Goal: Information Seeking & Learning: Learn about a topic

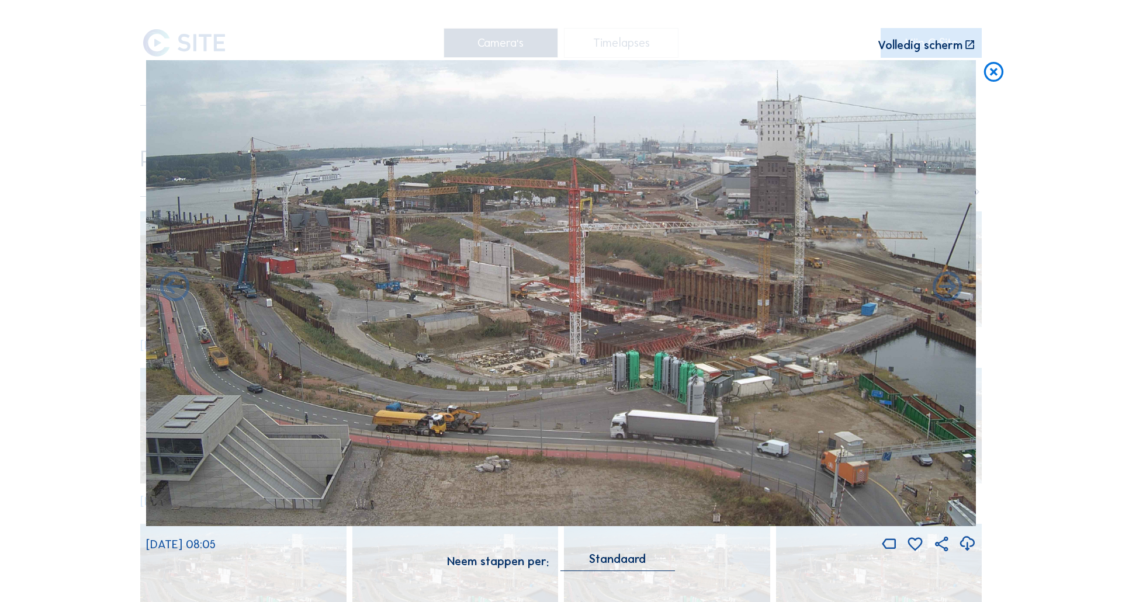
click at [60, 220] on div "Scroll om door de tijd te reizen | Druk op de 'Alt'-knop + scroll om te Zoomen …" at bounding box center [561, 301] width 1122 height 602
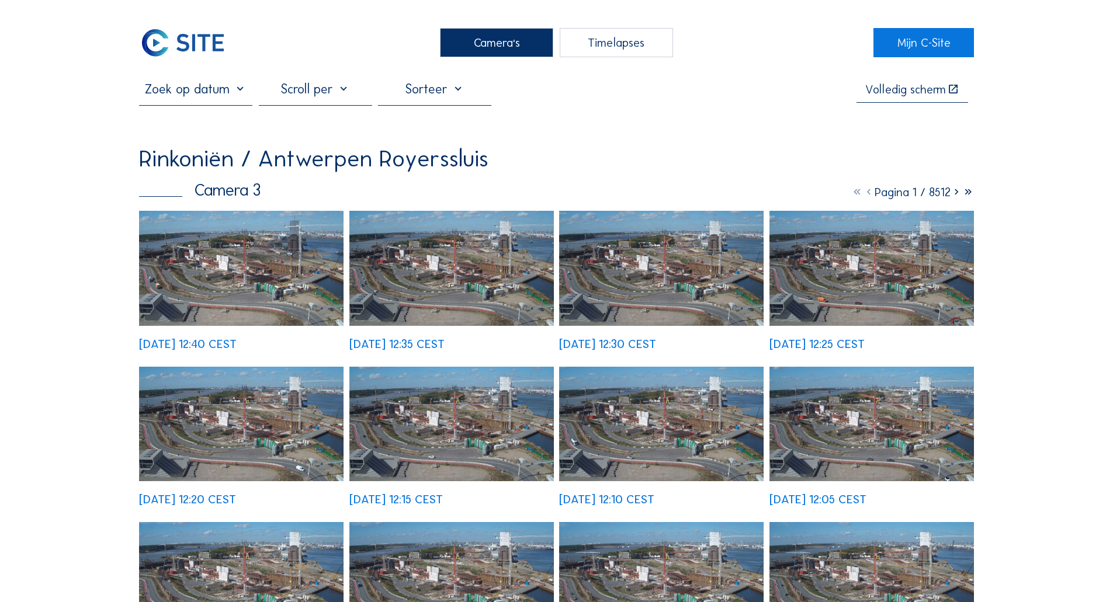
click at [200, 41] on img at bounding box center [183, 42] width 88 height 29
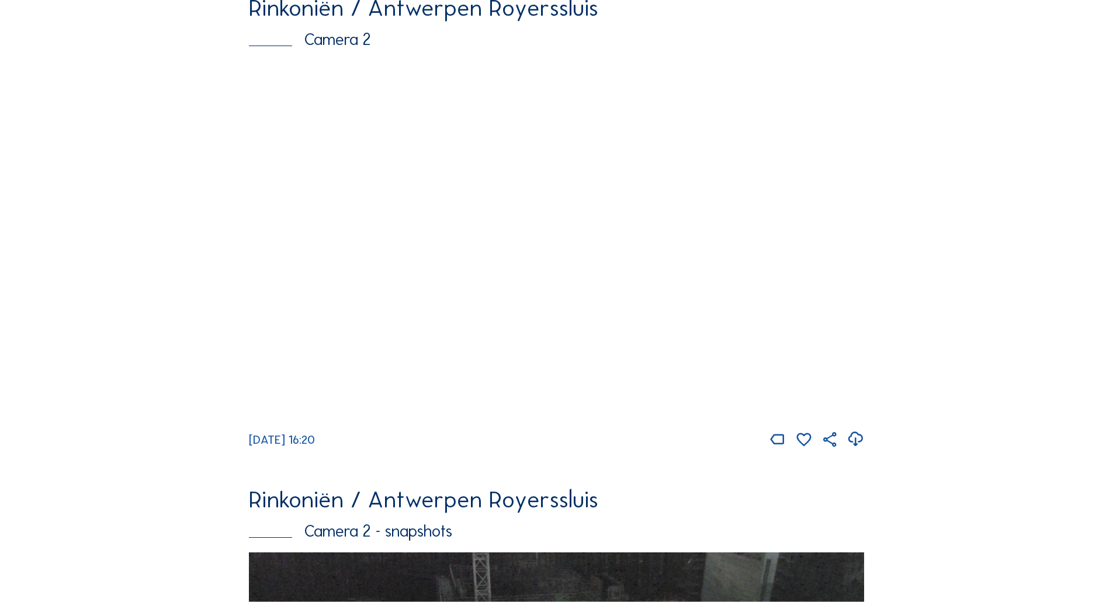
scroll to position [117, 0]
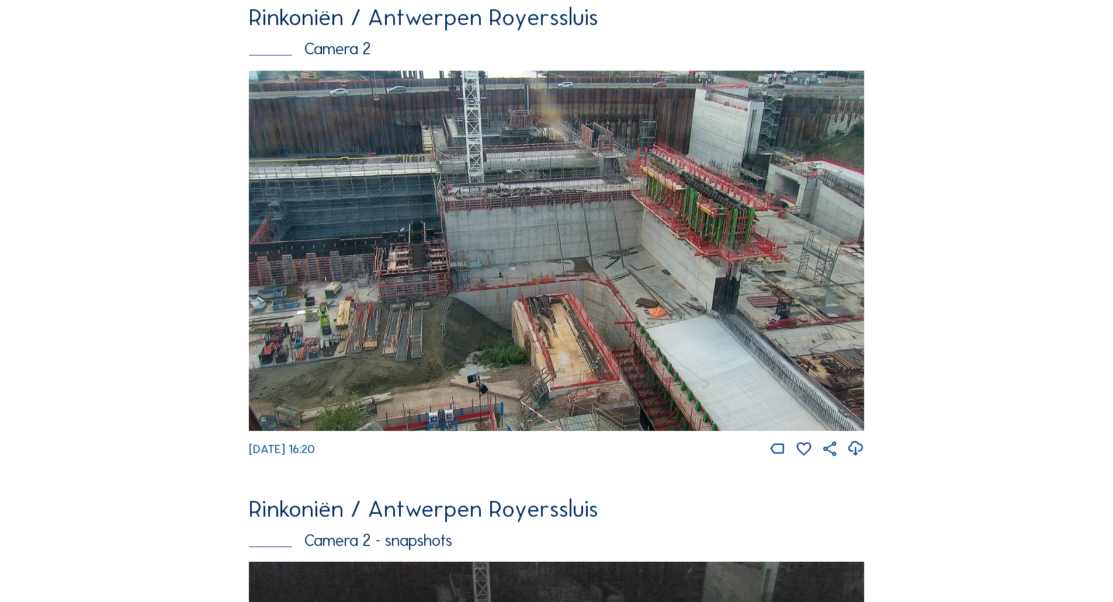
click at [312, 221] on img at bounding box center [556, 251] width 615 height 361
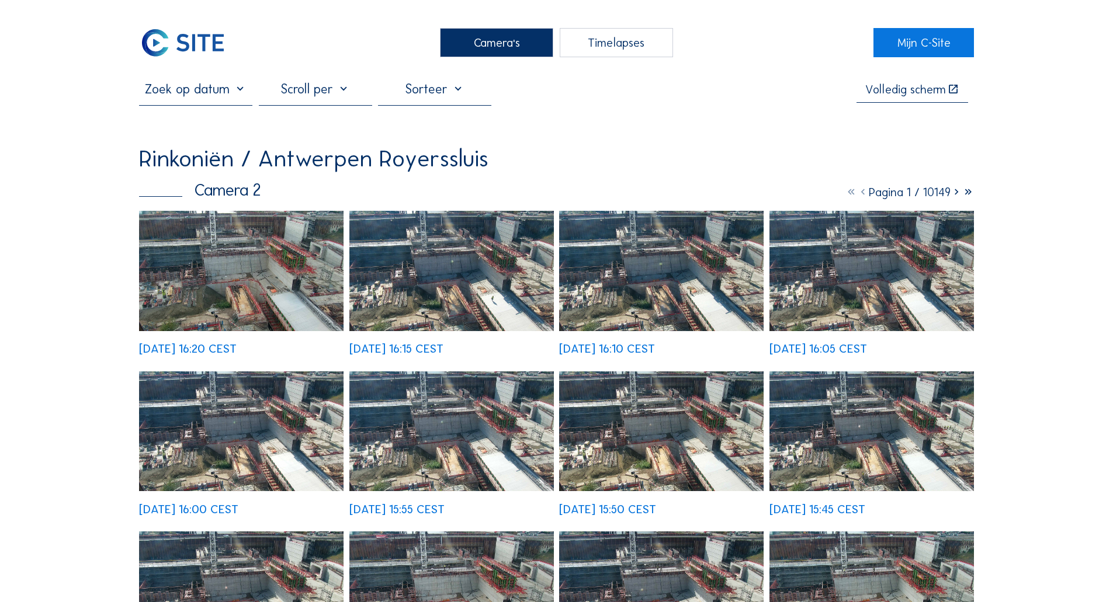
click at [211, 286] on img at bounding box center [241, 271] width 205 height 120
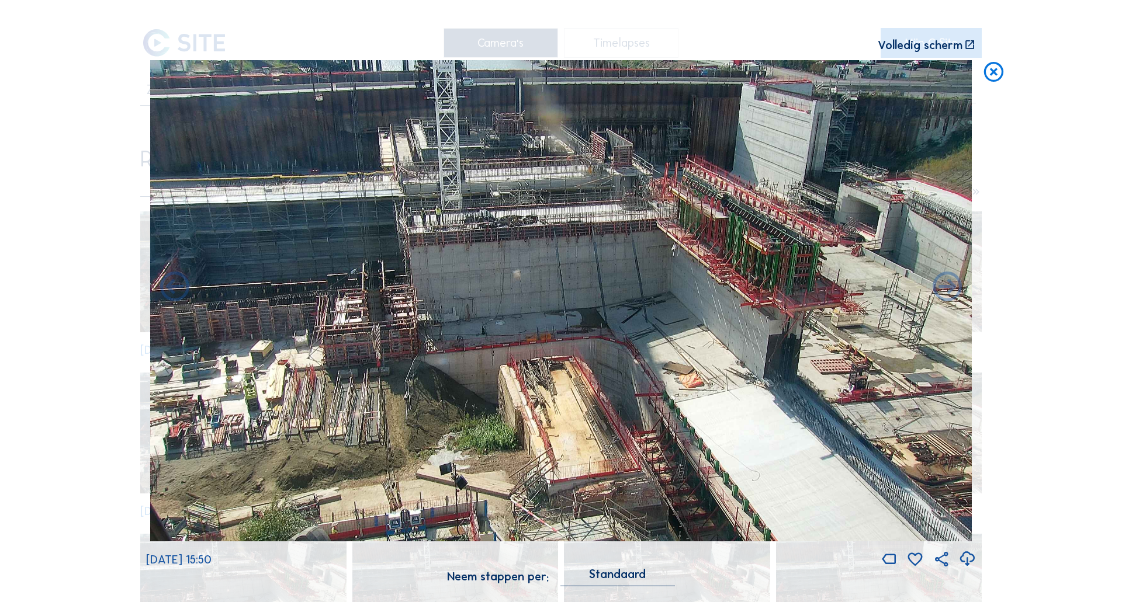
click at [40, 168] on div "Scroll om door de tijd te reizen | Druk op de 'Alt'-knop + scroll om te Zoomen …" at bounding box center [561, 301] width 1122 height 602
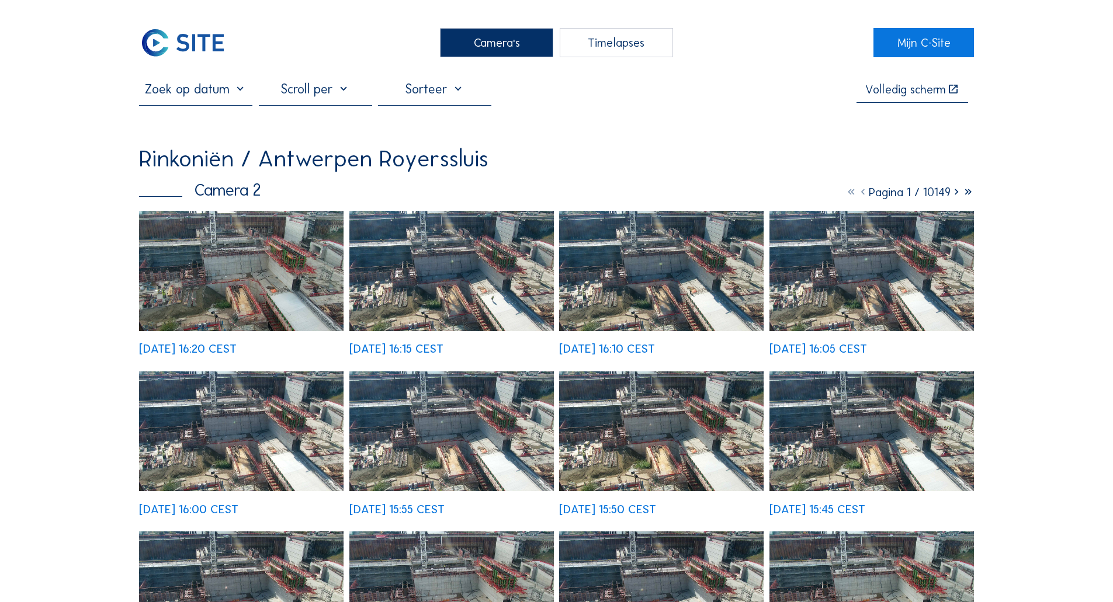
click at [237, 93] on input "text" at bounding box center [195, 89] width 113 height 16
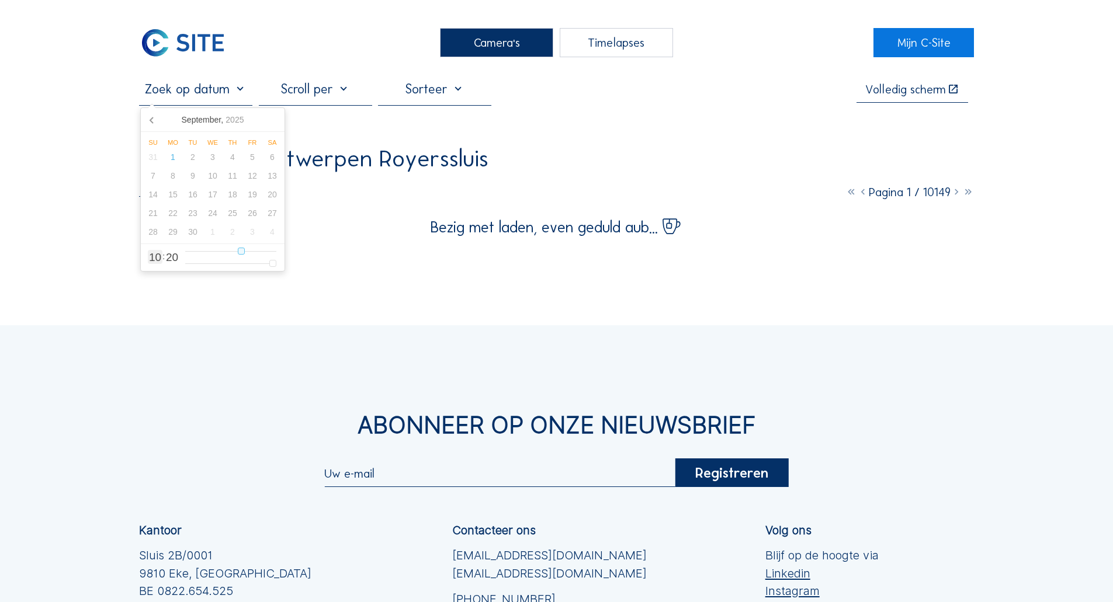
type input "5"
type input "[DATE] 04:20"
type input "4"
type input "[DATE] 05:20"
type input "5"
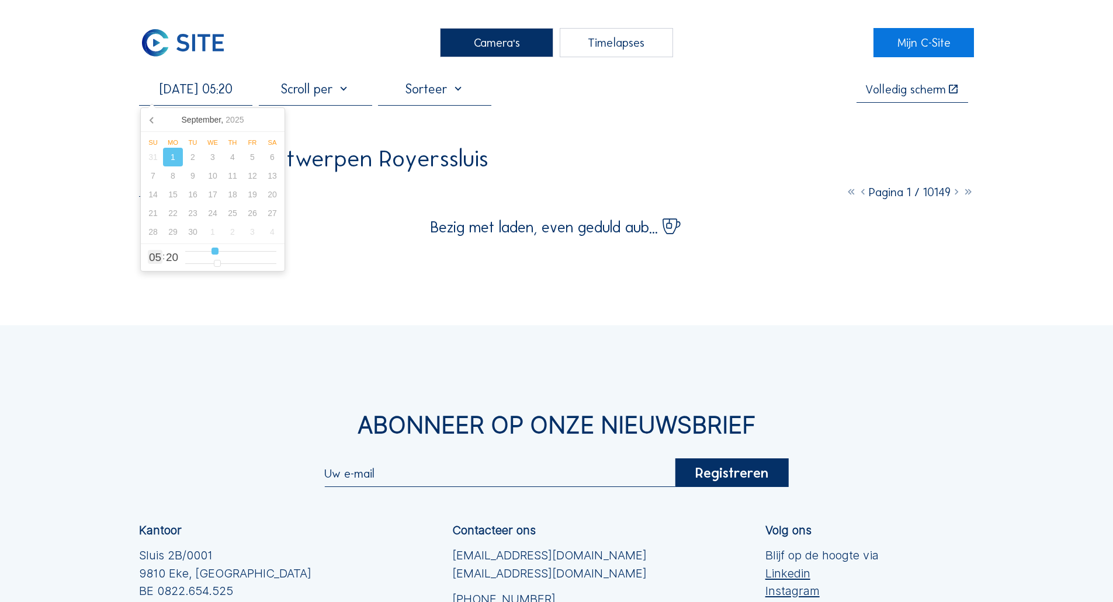
type input "[DATE] 06:20"
type input "6"
type input "[DATE] 07:20"
drag, startPoint x: 217, startPoint y: 252, endPoint x: 227, endPoint y: 254, distance: 10.2
type input "7"
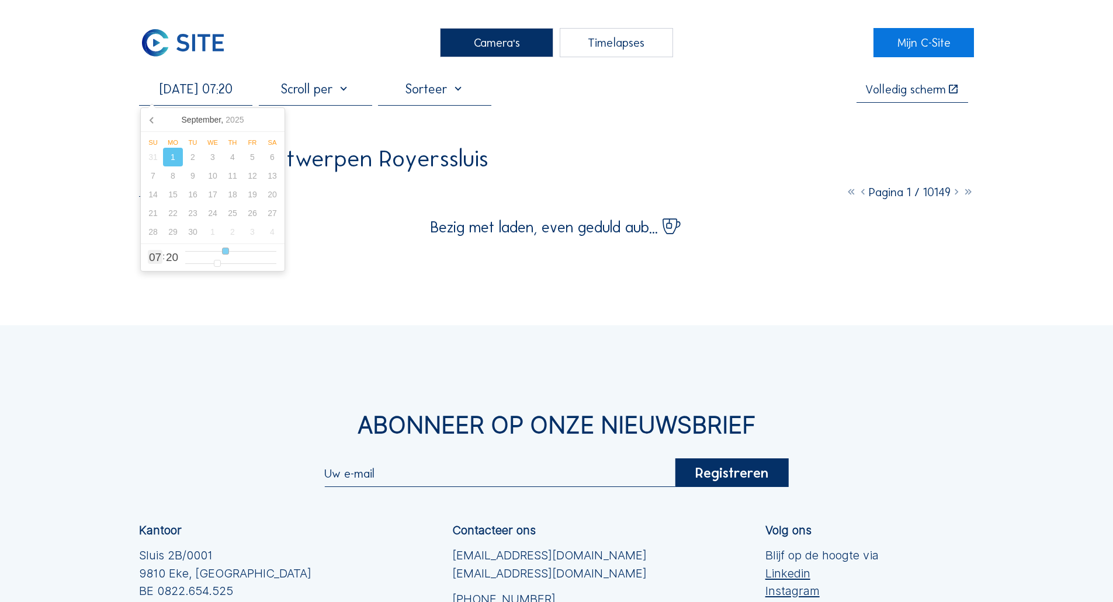
click at [227, 254] on input "range" at bounding box center [230, 252] width 91 height 10
type input "[DATE] 07:19"
type input "19"
type input "[DATE] 07:18"
type input "18"
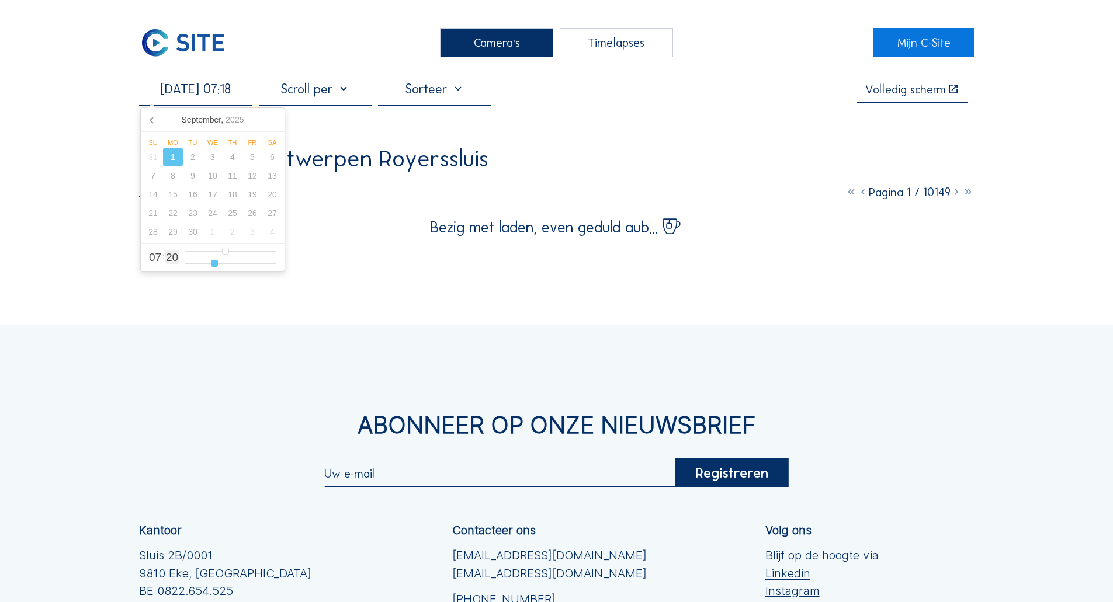
type input "[DATE] 07:17"
type input "17"
type input "[DATE] 07:16"
type input "16"
type input "[DATE] 07:15"
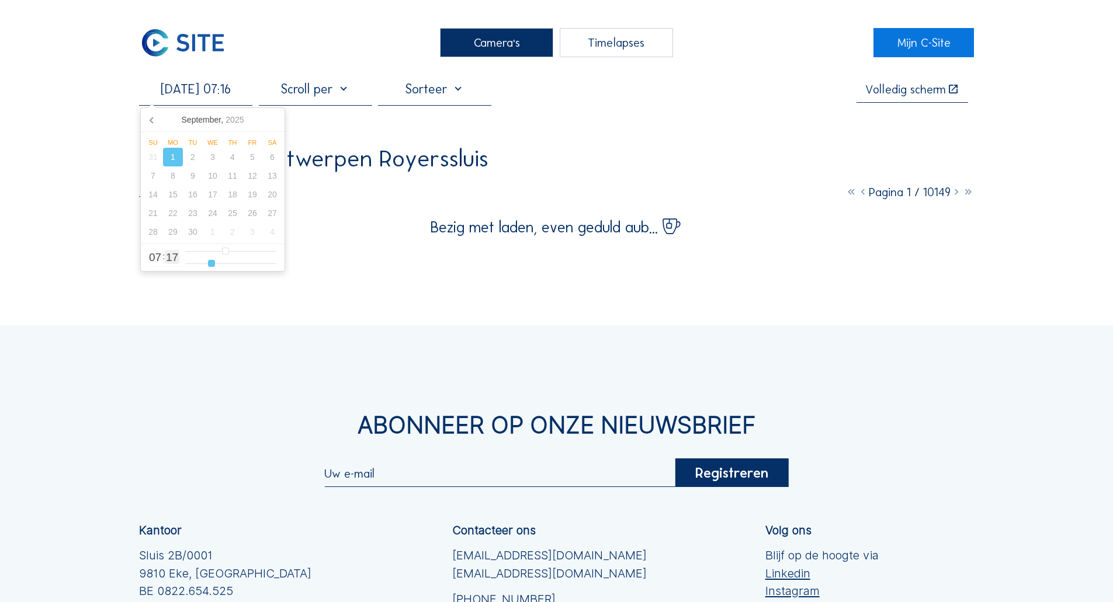
type input "15"
type input "[DATE] 07:14"
type input "14"
type input "[DATE] 07:13"
type input "13"
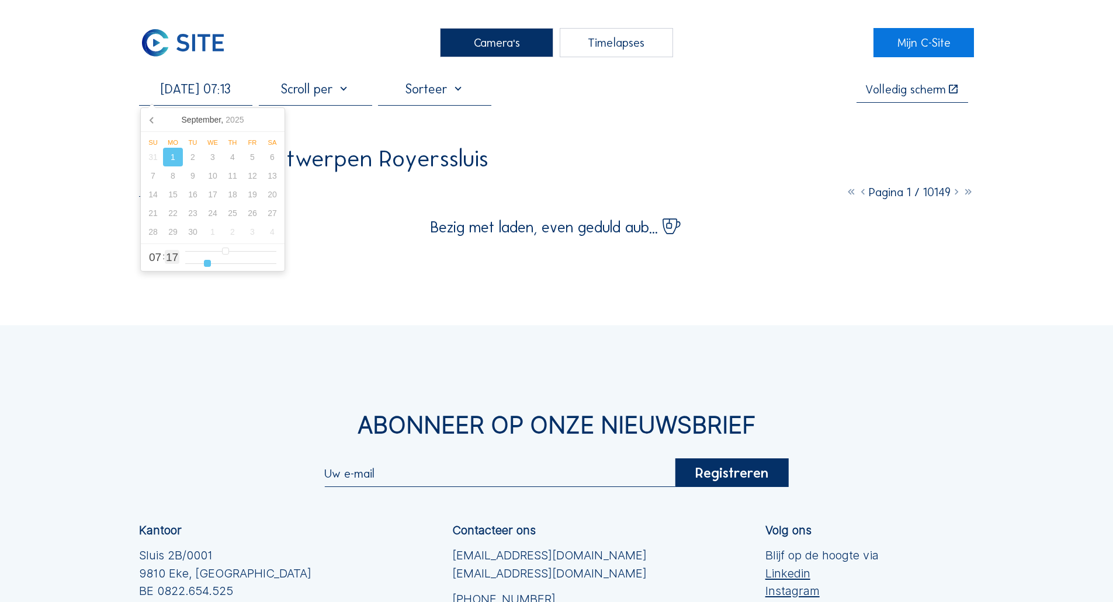
type input "[DATE] 07:12"
type input "12"
type input "[DATE] 07:10"
type input "10"
type input "[DATE] 07:08"
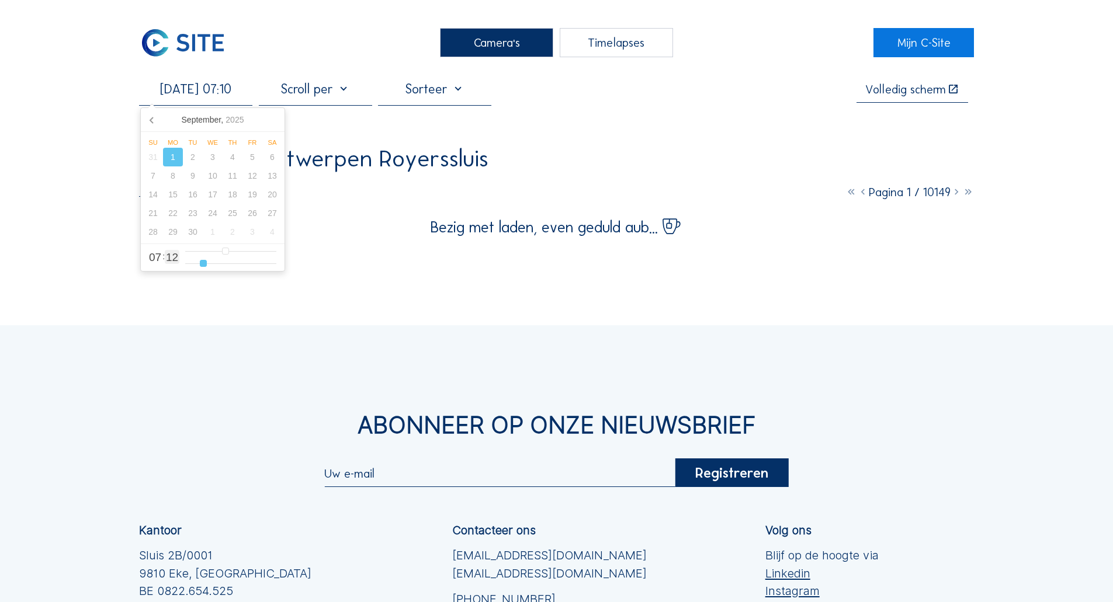
type input "8"
type input "[DATE] 07:06"
type input "6"
type input "[DATE] 07:03"
type input "3"
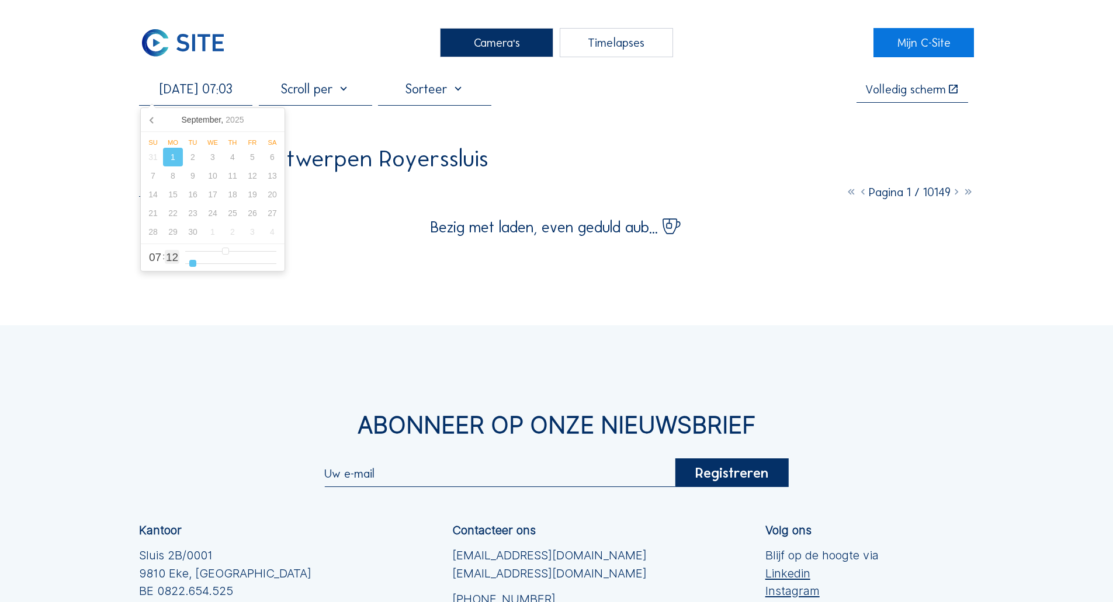
type input "[DATE] 07:01"
type input "1"
type input "[DATE] 07:00"
drag, startPoint x: 217, startPoint y: 266, endPoint x: 40, endPoint y: 245, distance: 178.4
type input "0"
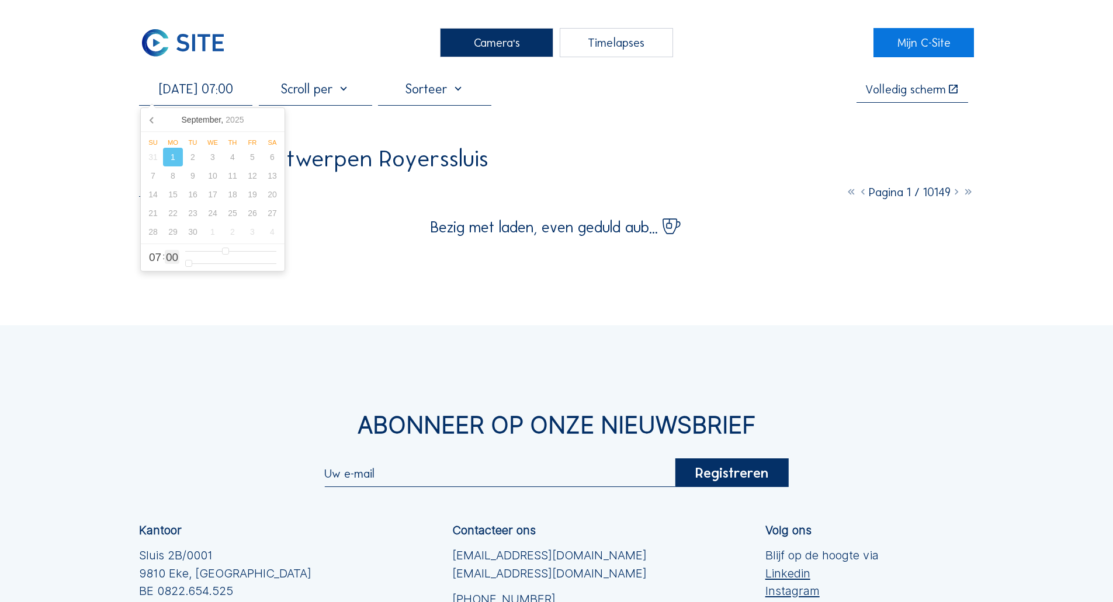
click at [185, 269] on input "range" at bounding box center [230, 264] width 91 height 10
click at [39, 242] on div "Camera's Timelapses Mijn C-Site [DATE] 07:00 Volledig scherm Rinkoniën / Antwer…" at bounding box center [556, 401] width 1113 height 802
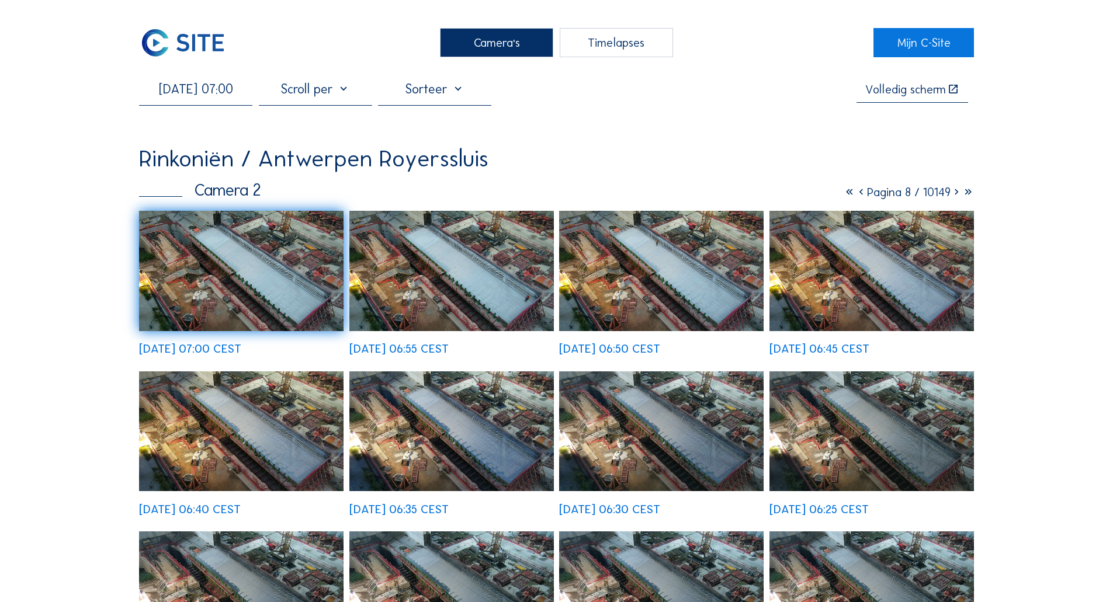
click at [306, 269] on img at bounding box center [241, 271] width 205 height 120
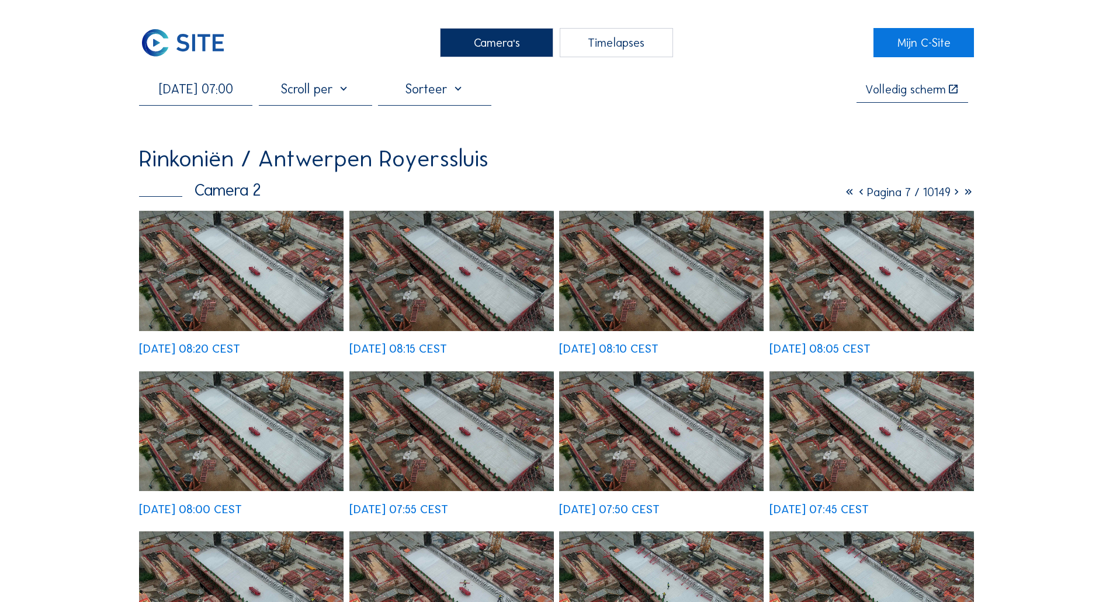
click at [192, 34] on img at bounding box center [183, 42] width 88 height 29
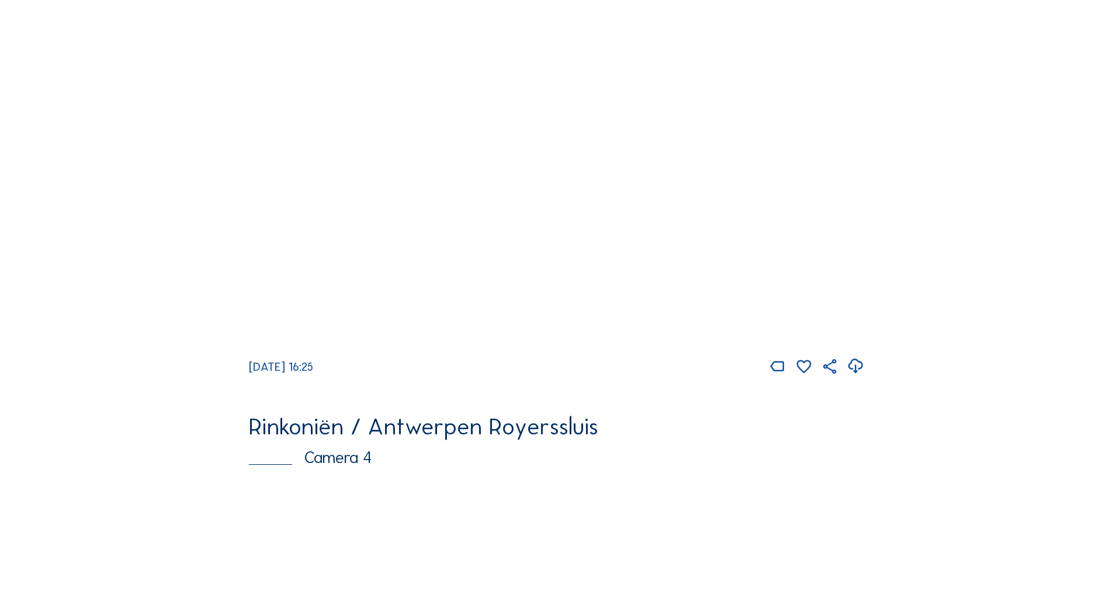
scroll to position [1652, 0]
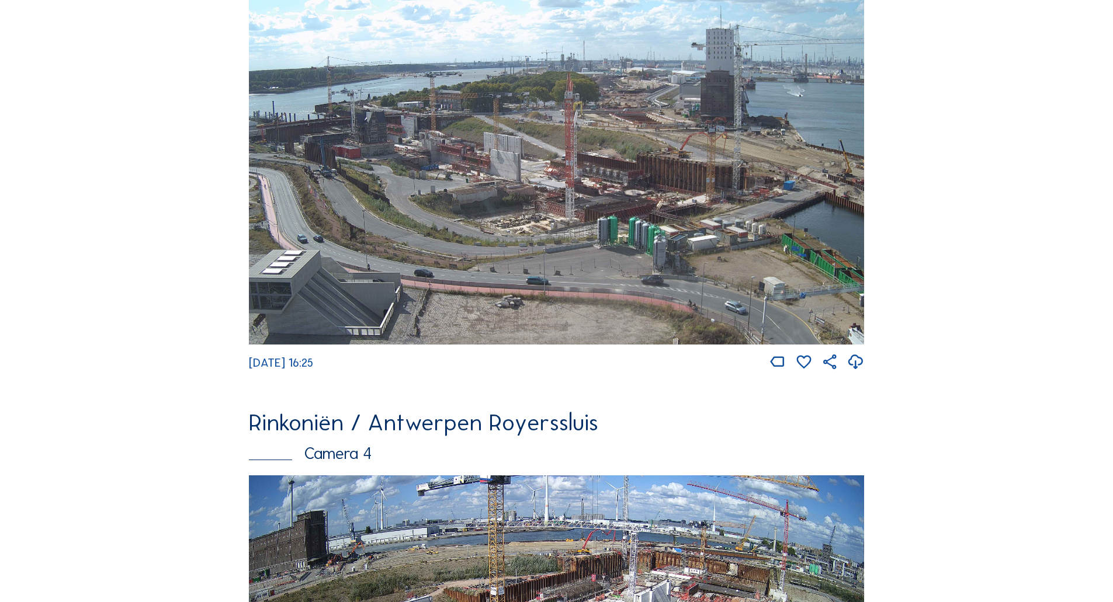
click at [498, 125] on img at bounding box center [556, 171] width 615 height 347
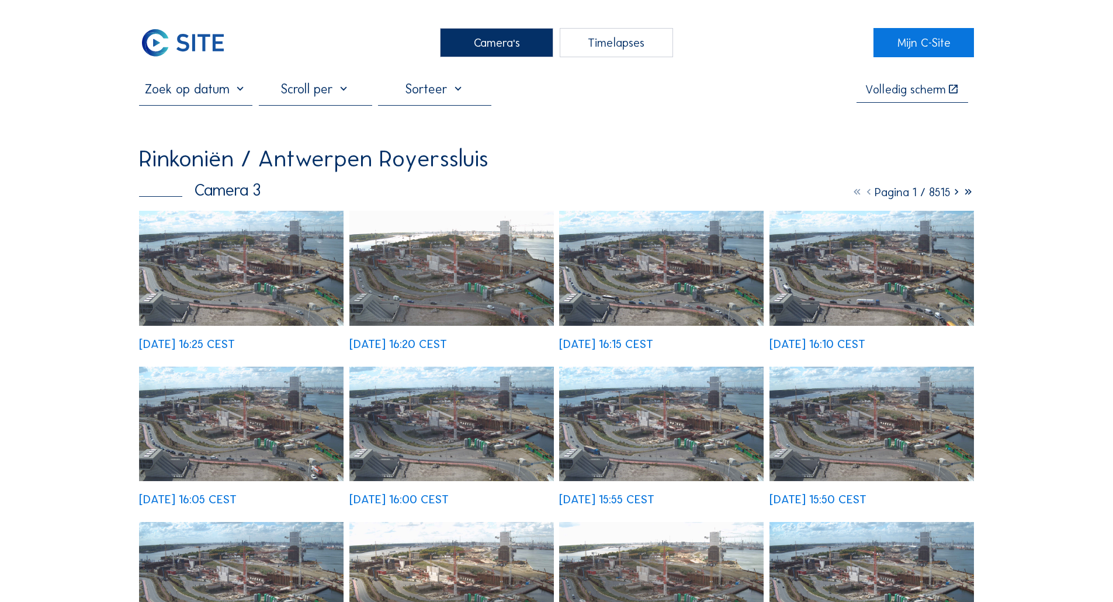
click at [301, 317] on img at bounding box center [241, 268] width 205 height 115
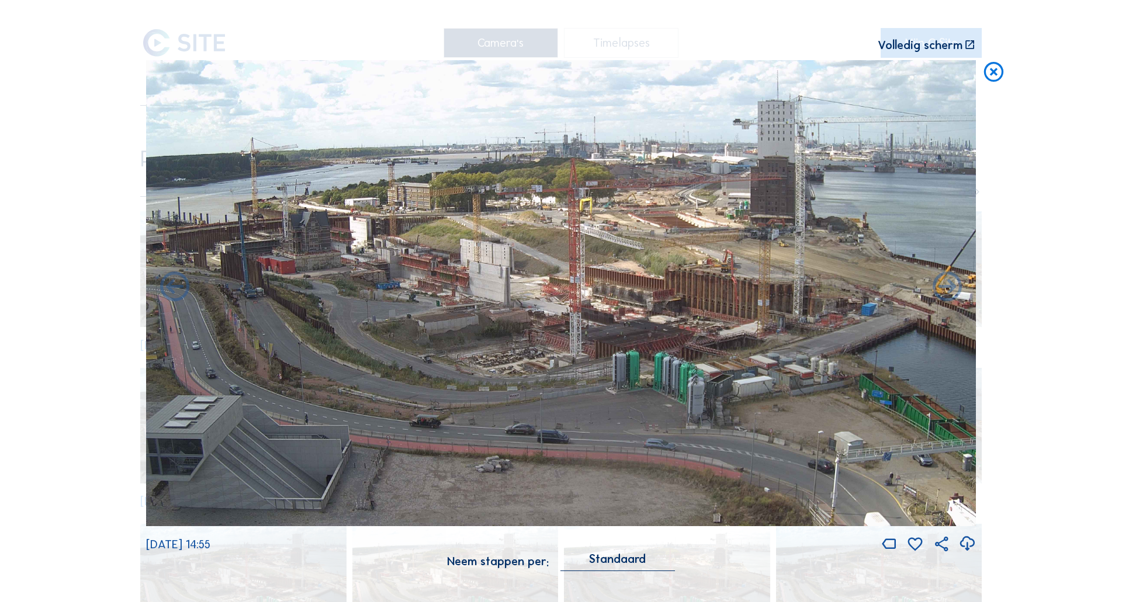
click at [998, 70] on icon at bounding box center [993, 72] width 23 height 25
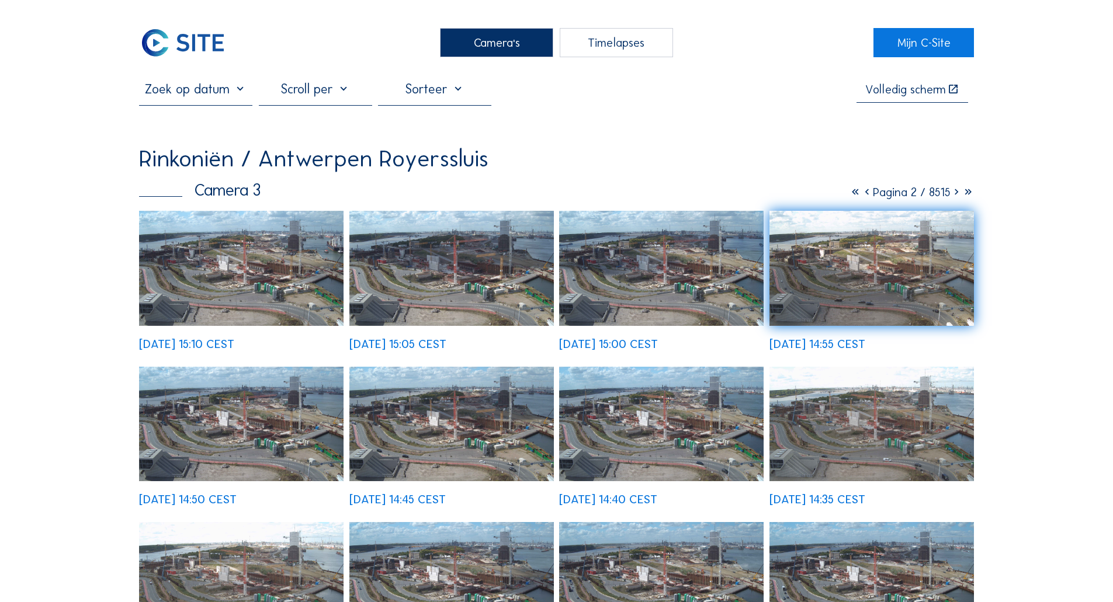
click at [223, 97] on input "text" at bounding box center [195, 89] width 113 height 16
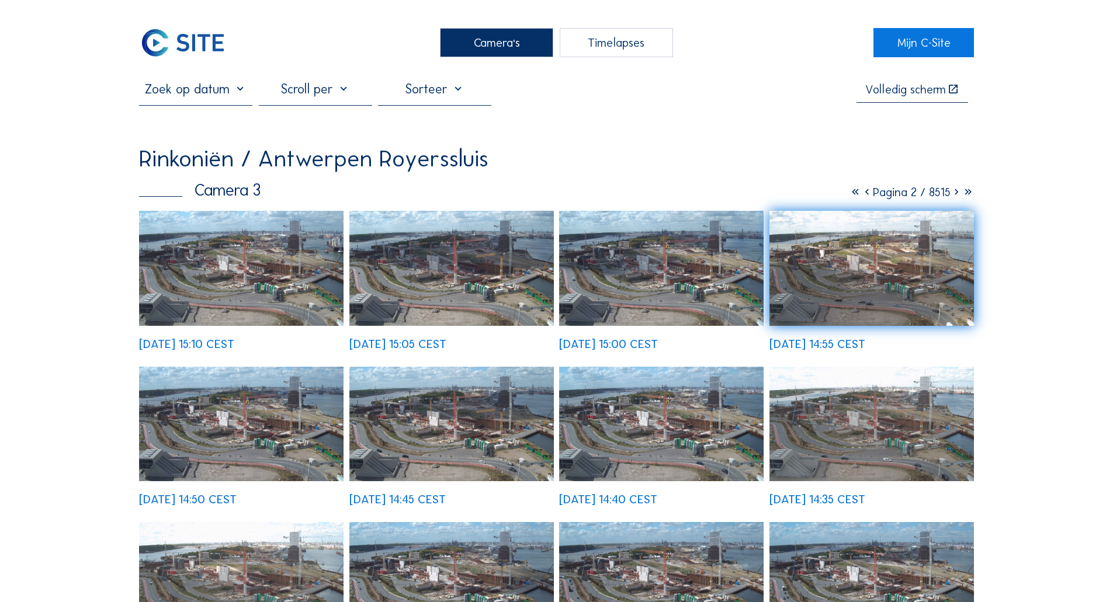
click at [168, 30] on img at bounding box center [183, 42] width 88 height 29
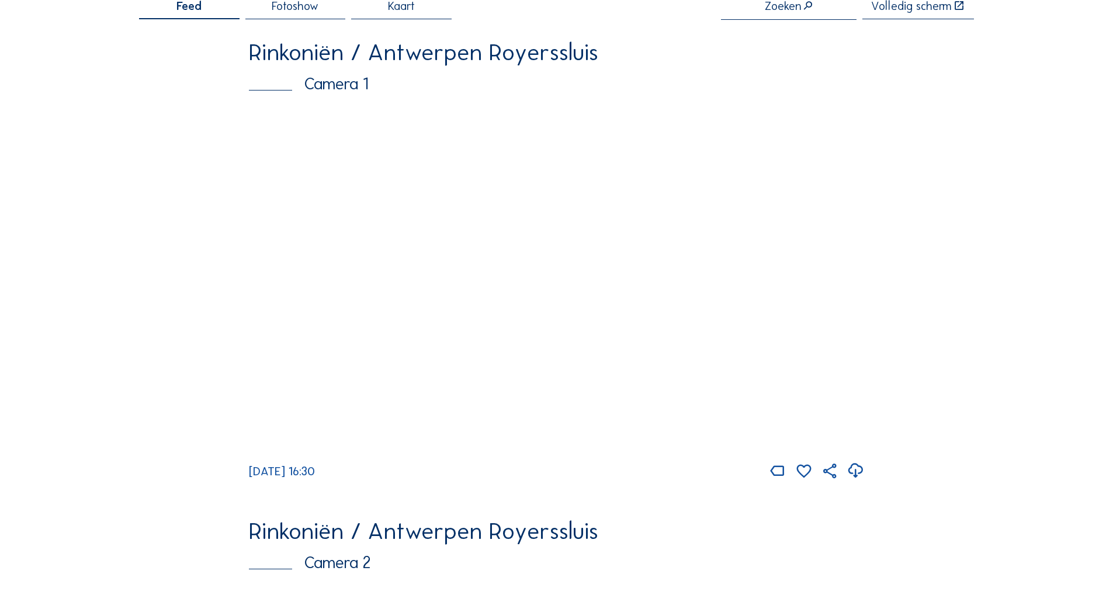
scroll to position [75, 0]
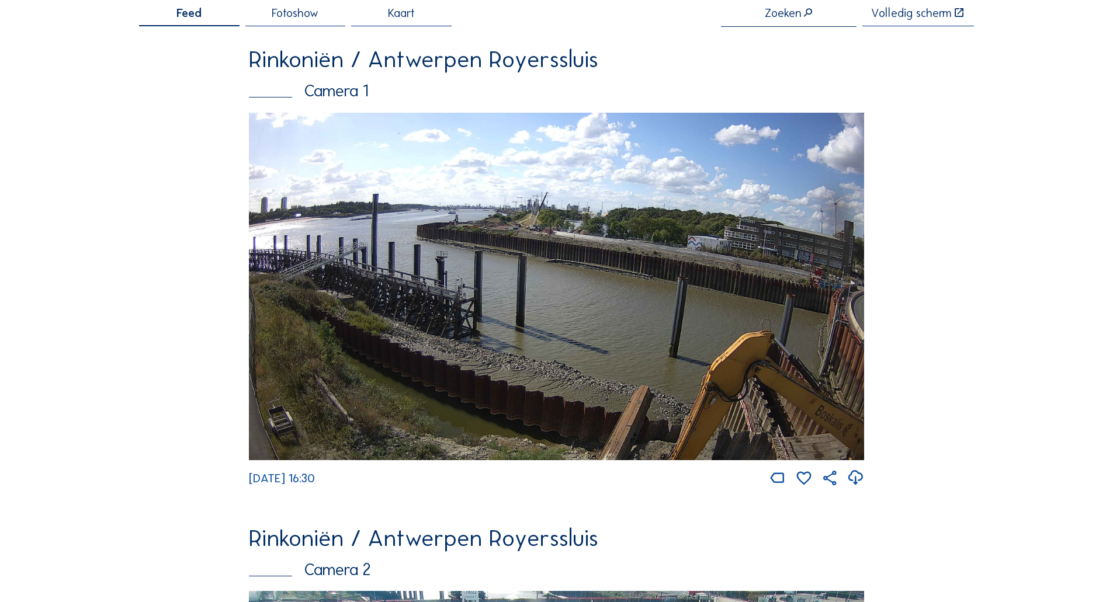
click at [458, 254] on img at bounding box center [556, 287] width 615 height 348
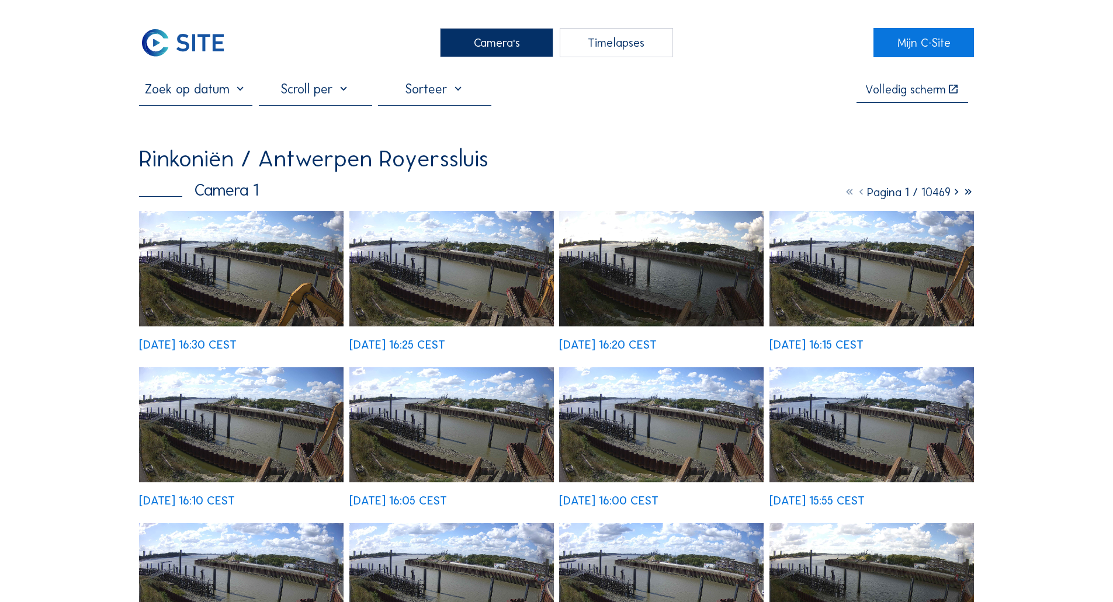
click at [188, 275] on img at bounding box center [241, 269] width 205 height 116
